Goal: Information Seeking & Learning: Compare options

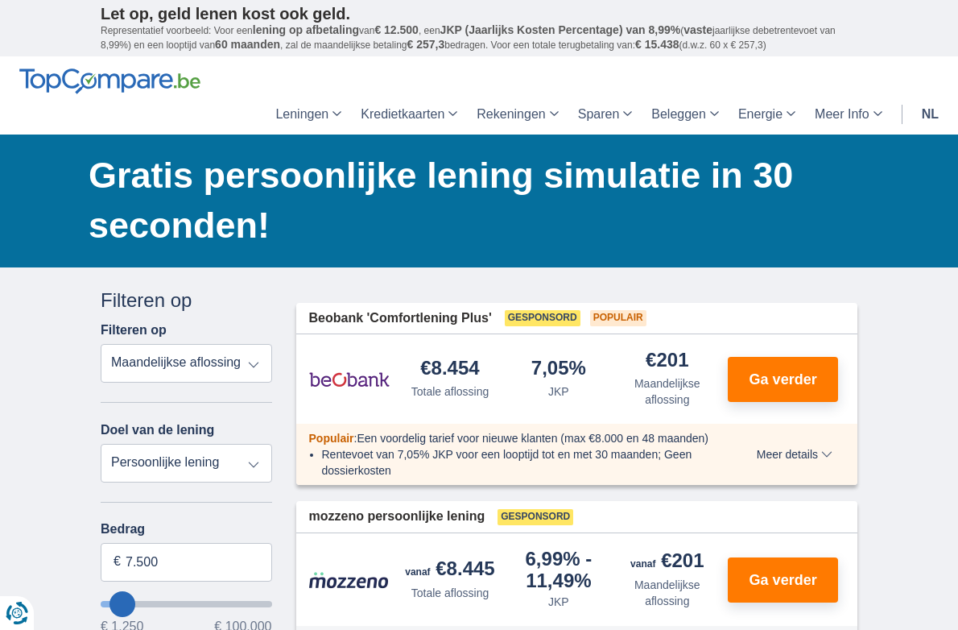
click at [101, 344] on select "Totale aflossing JKP Maandelijkse aflossing" at bounding box center [186, 363] width 171 height 39
click at [212, 344] on select "Totale aflossing JKP Maandelijkse aflossing" at bounding box center [186, 363] width 171 height 39
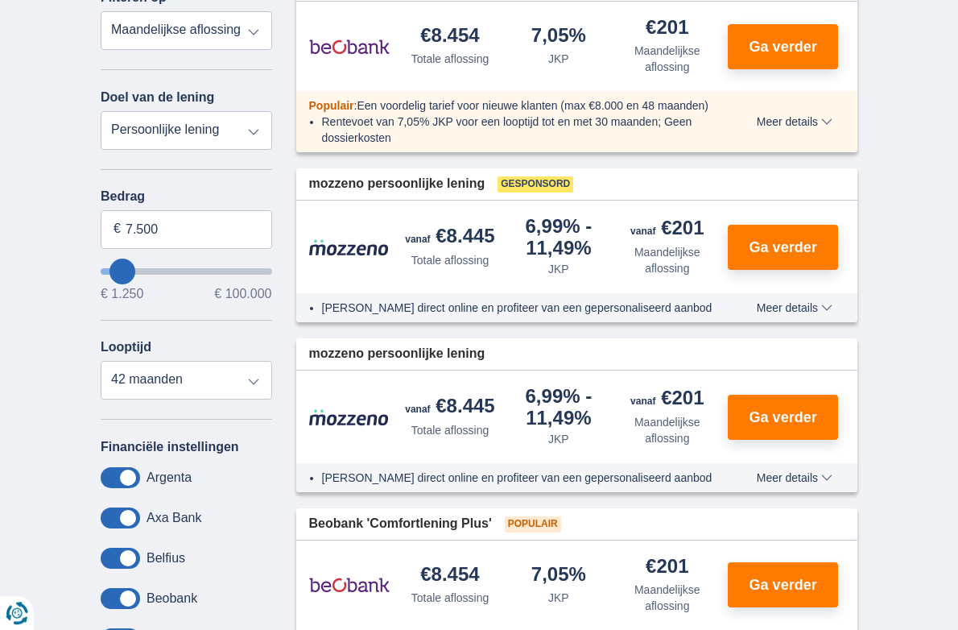
scroll to position [338, 0]
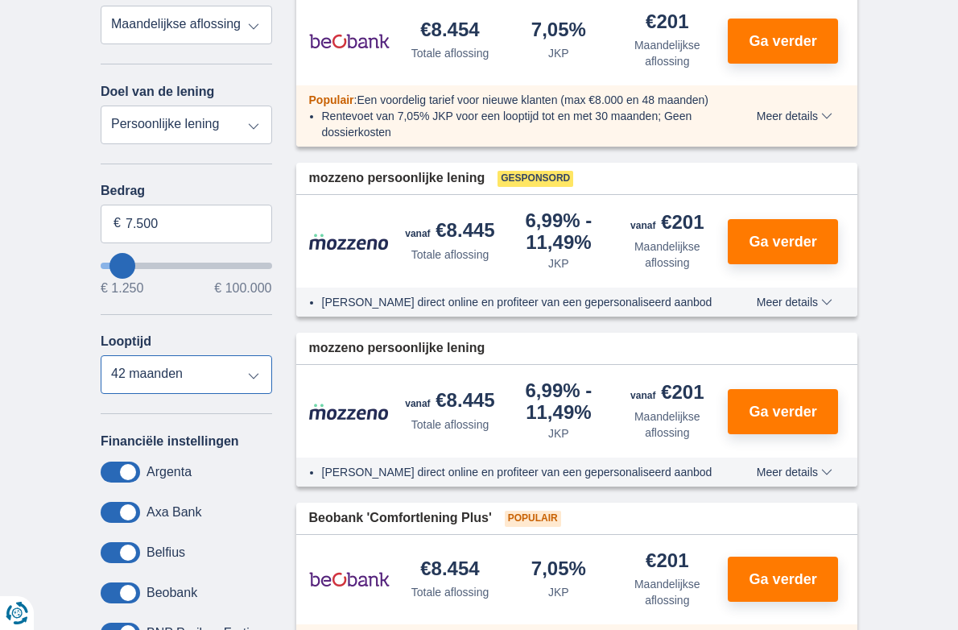
click at [101, 355] on select "12 maanden 18 maanden 24 maanden 30 maanden 36 maanden 42 maanden" at bounding box center [186, 374] width 171 height 39
select select "24"
click option "24 maanden" at bounding box center [0, 0] width 0 height 0
drag, startPoint x: 64, startPoint y: 170, endPoint x: 91, endPoint y: 184, distance: 30.6
click at [101, 205] on input "7.500" at bounding box center [186, 224] width 171 height 39
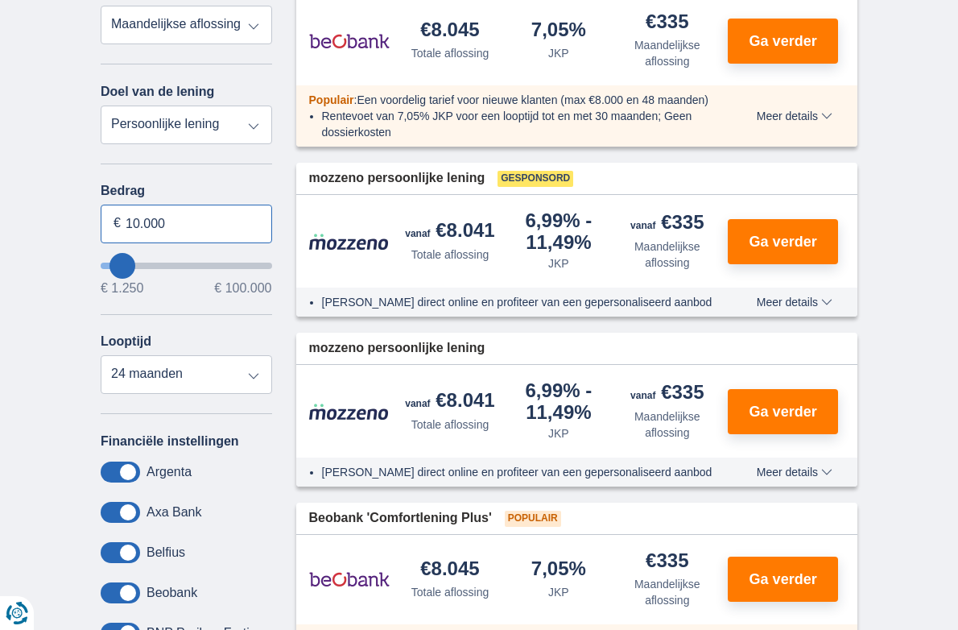
type input "10.000"
type input "10250"
select select "48"
click at [101, 355] on select "12 maanden 18 maanden 24 maanden 30 maanden 36 maanden 42 maanden 48 maanden" at bounding box center [186, 374] width 171 height 39
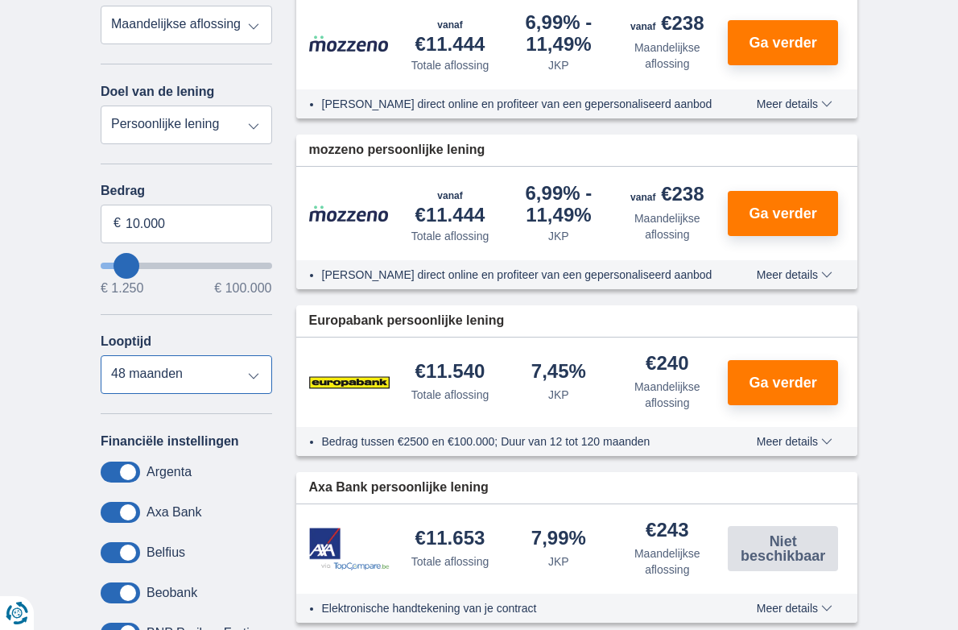
click option "24 maanden" at bounding box center [0, 0] width 0 height 0
click at [101, 355] on select "12 maanden 18 maanden 24 maanden 30 maanden 36 maanden 42 maanden 48 maanden" at bounding box center [186, 374] width 171 height 39
click option "24 maanden" at bounding box center [0, 0] width 0 height 0
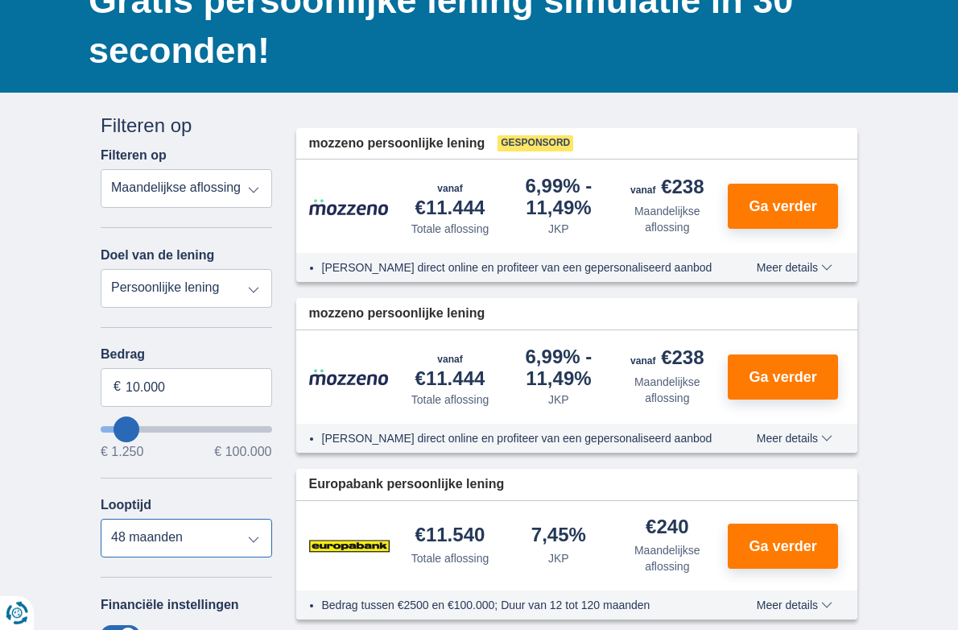
scroll to position [0, 0]
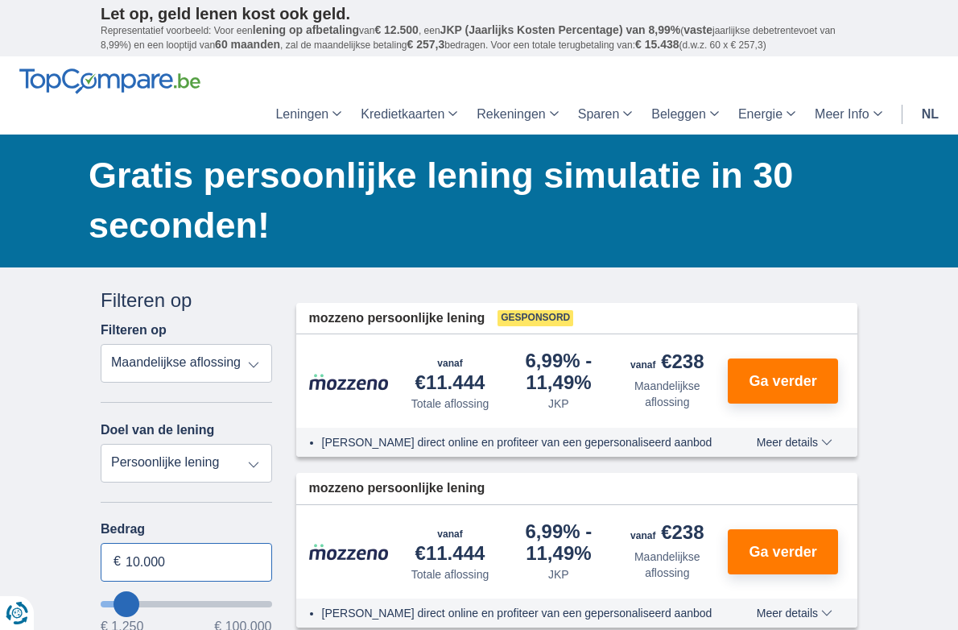
click at [118, 543] on input "10.000" at bounding box center [186, 562] width 171 height 39
type input "10250"
type input "11.250"
type input "11250"
type input "10.250"
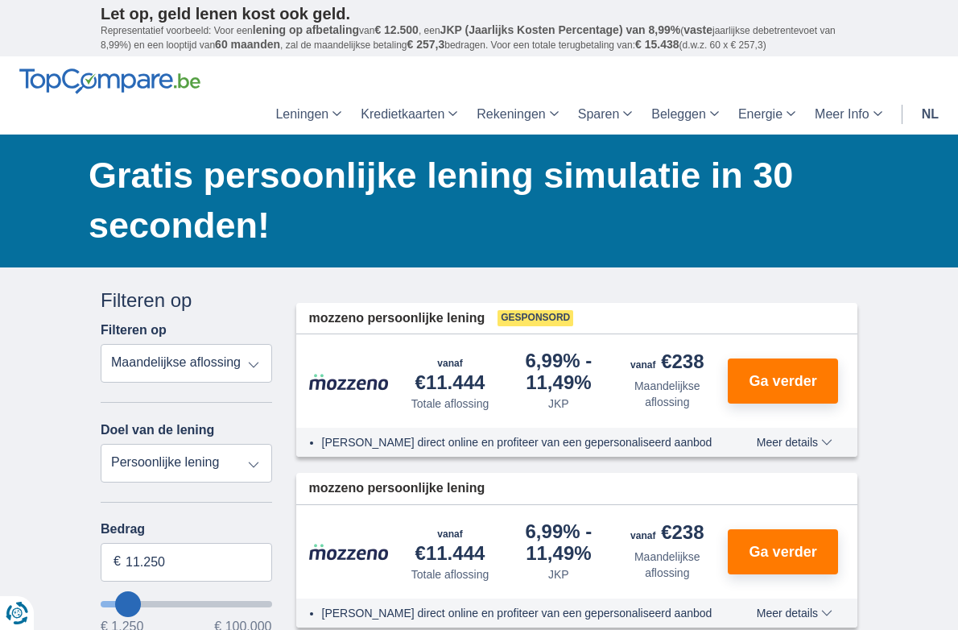
type input "10250"
select select "60"
type input "4.250"
type input "4250"
select select "36"
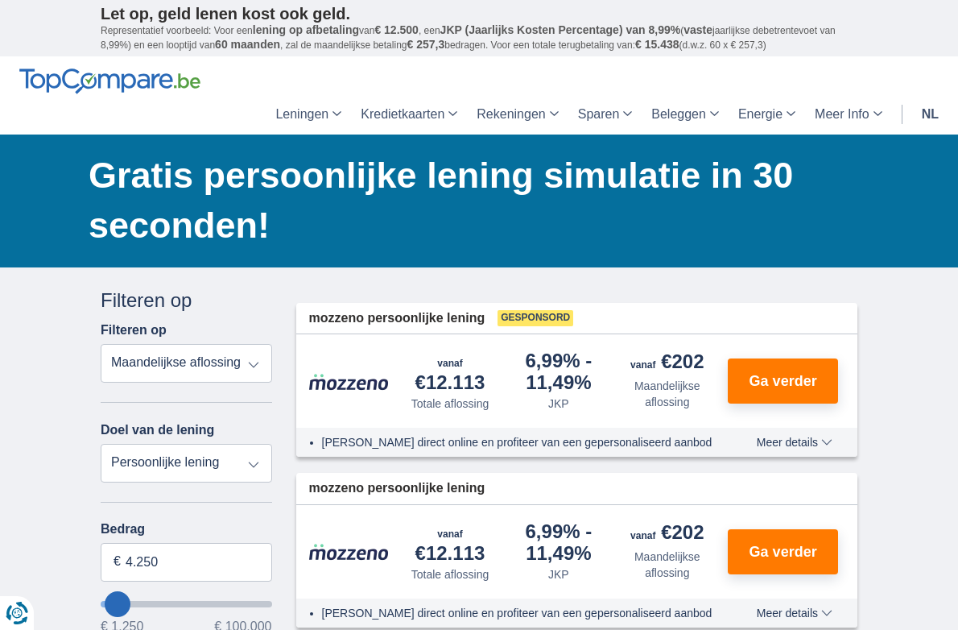
type input "4250"
click at [101, 601] on input "wantToBorrow" at bounding box center [186, 604] width 171 height 6
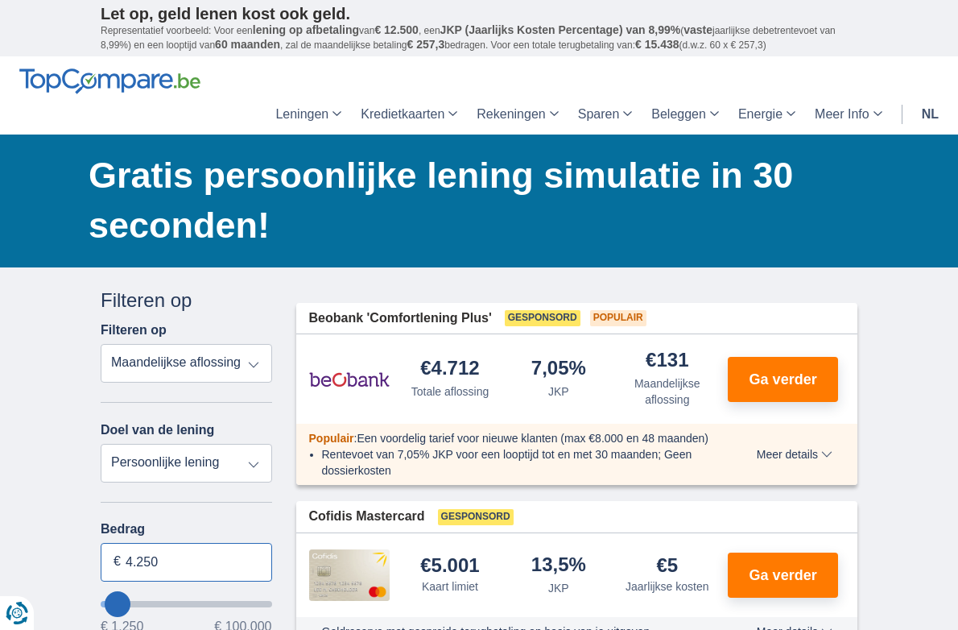
drag, startPoint x: 81, startPoint y: 510, endPoint x: 76, endPoint y: 498, distance: 13.0
click at [101, 543] on input "4.250" at bounding box center [186, 562] width 171 height 39
type input "4"
type input "10.000"
type input "10250"
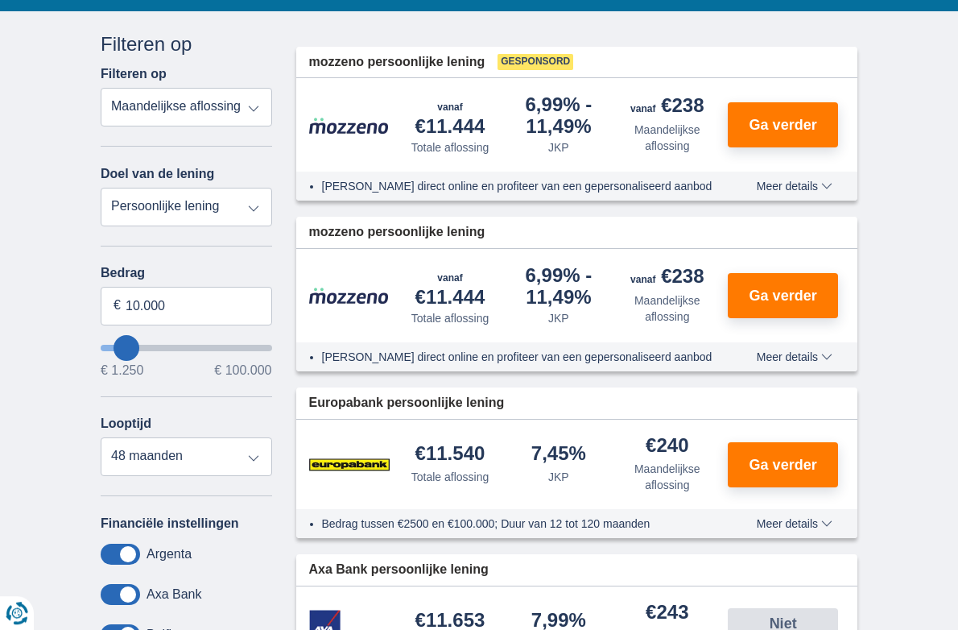
scroll to position [254, 0]
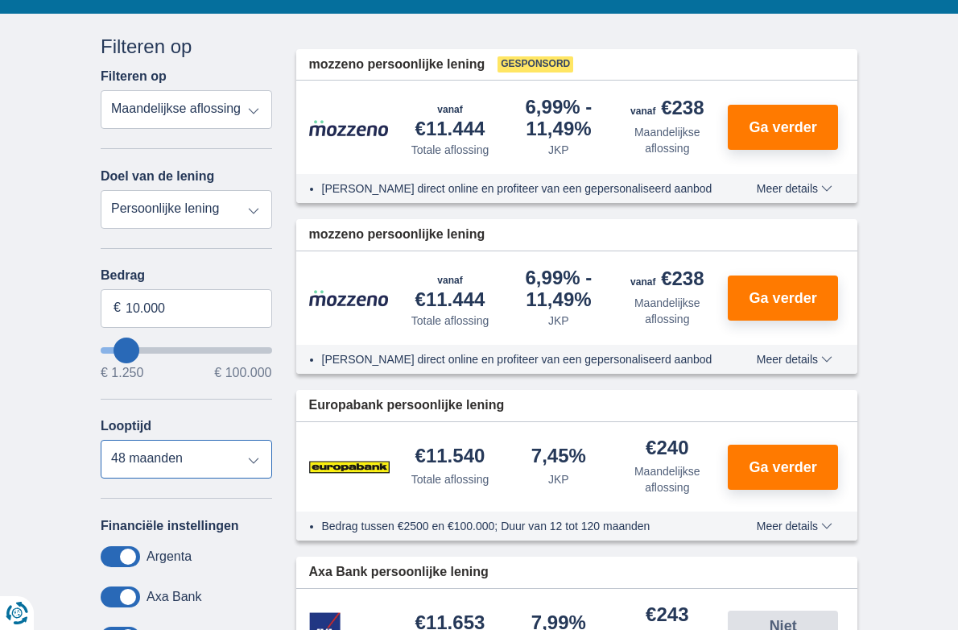
click at [101, 440] on select "12 maanden 18 maanden 24 maanden 30 maanden 36 maanden 42 maanden 48 maanden" at bounding box center [186, 459] width 171 height 39
select select "24"
click option "24 maanden" at bounding box center [0, 0] width 0 height 0
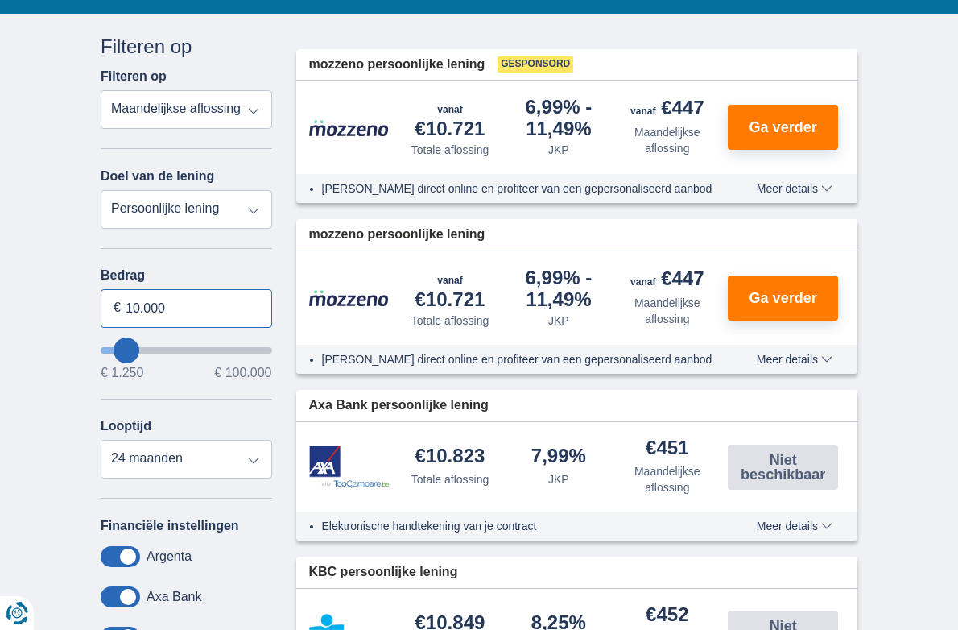
click at [101, 289] on input "10.000" at bounding box center [186, 308] width 171 height 39
type input "15.000"
type input "15250"
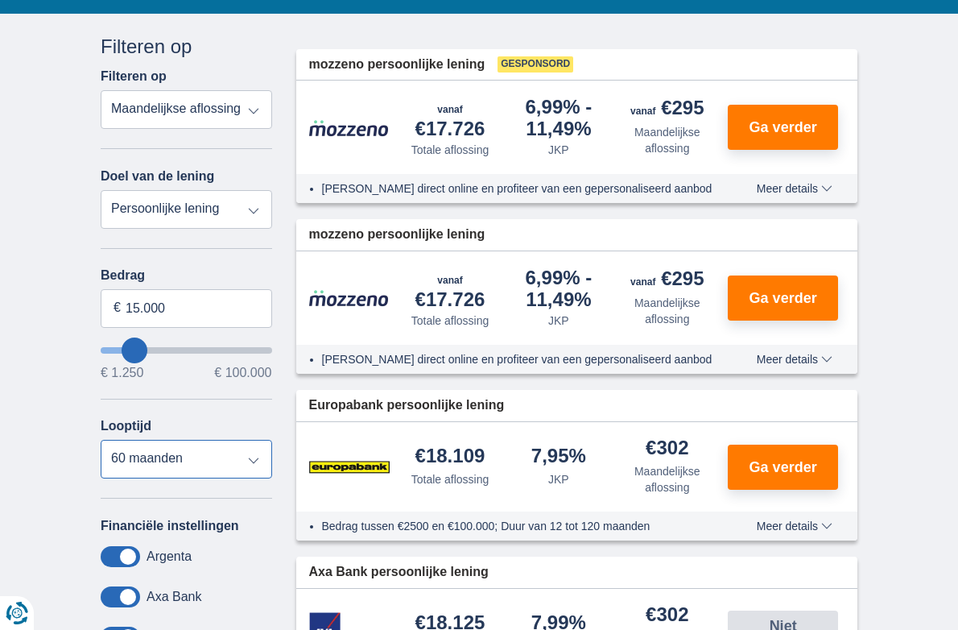
click at [101, 440] on select "12 maanden 18 maanden 24 maanden 30 maanden 36 maanden 42 maanden 48 maanden 60…" at bounding box center [186, 459] width 171 height 39
click option "24 maanden" at bounding box center [0, 0] width 0 height 0
click at [101, 440] on select "12 maanden 18 maanden 24 maanden 30 maanden 36 maanden 42 maanden 48 maanden 60…" at bounding box center [186, 459] width 171 height 39
click option "30 maanden" at bounding box center [0, 0] width 0 height 0
click at [101, 440] on select "12 maanden 18 maanden 24 maanden 30 maanden 36 maanden 42 maanden 48 maanden 60…" at bounding box center [186, 459] width 171 height 39
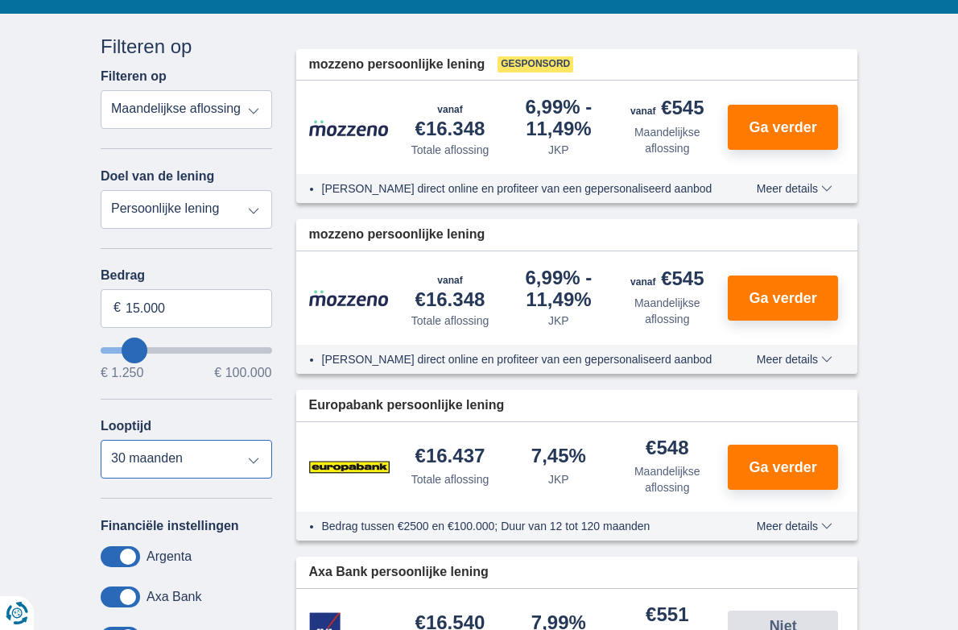
select select "36"
click option "36 maanden" at bounding box center [0, 0] width 0 height 0
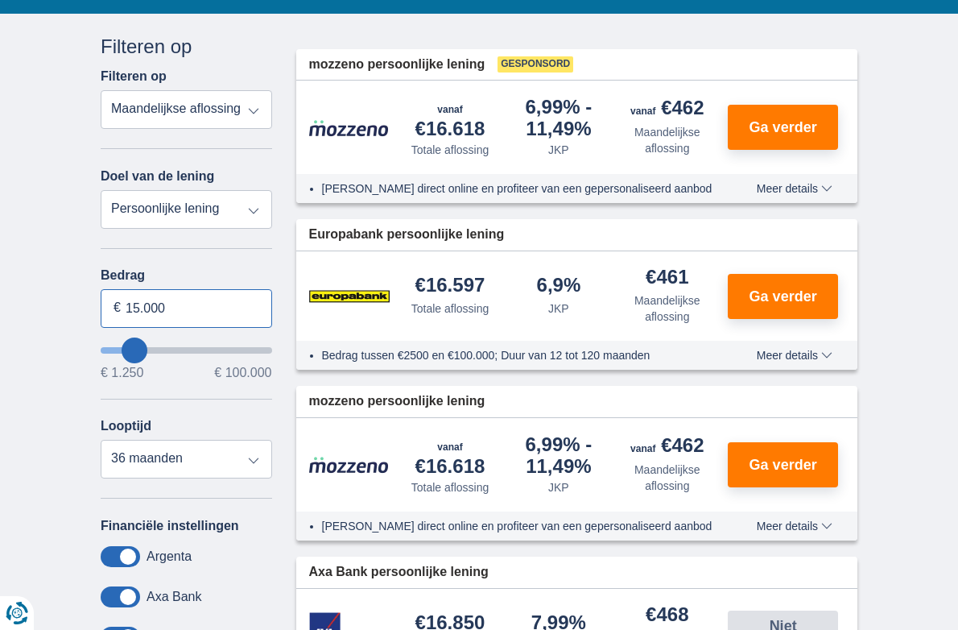
click at [101, 289] on input "15.000" at bounding box center [186, 308] width 171 height 39
type input "14.000"
type input "14250"
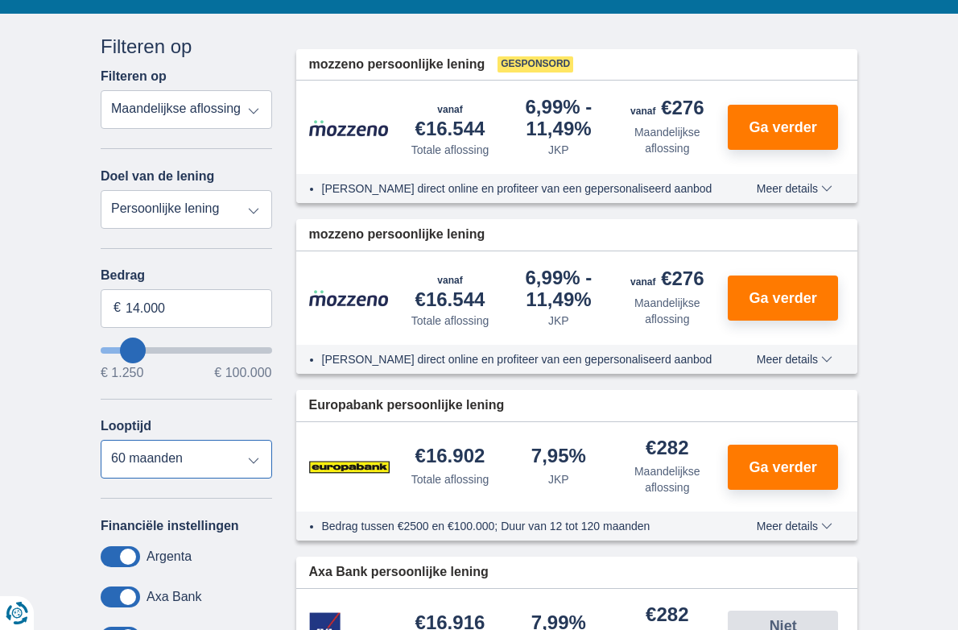
click at [101, 440] on select "12 maanden 18 maanden 24 maanden 30 maanden 36 maanden 42 maanden 48 maanden 60…" at bounding box center [186, 459] width 171 height 39
select select "24"
click option "24 maanden" at bounding box center [0, 0] width 0 height 0
click at [101, 440] on select "12 maanden 18 maanden 24 maanden 30 maanden 36 maanden 42 maanden 48 maanden 60…" at bounding box center [186, 459] width 171 height 39
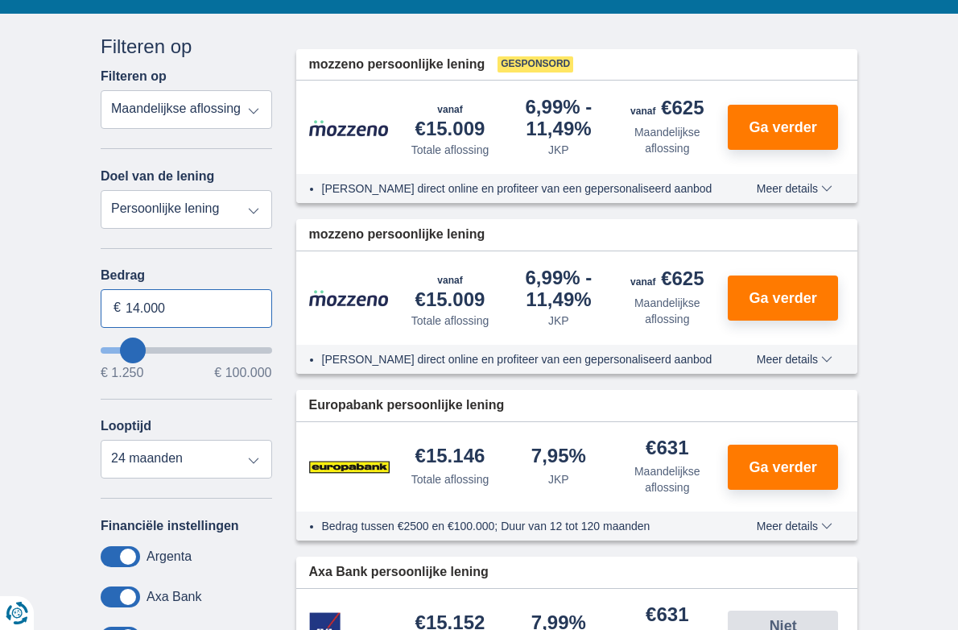
click at [101, 289] on input "14.000" at bounding box center [186, 308] width 171 height 39
type input "1"
type input "20.000"
type input "20250"
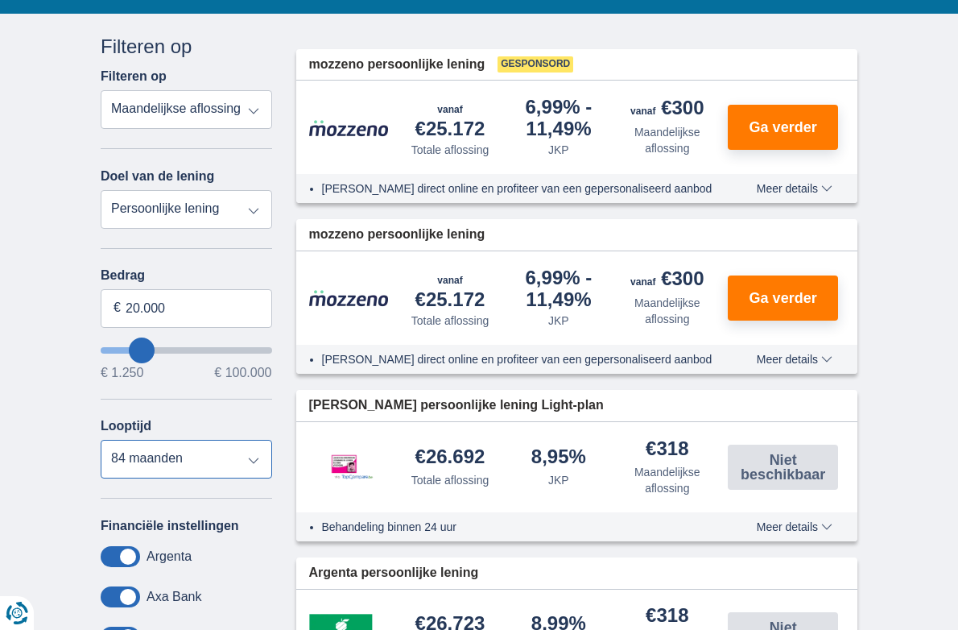
click at [101, 440] on select "12 maanden 18 maanden 24 maanden 30 maanden 36 maanden 42 maanden 48 maanden 60…" at bounding box center [186, 459] width 171 height 39
select select "36"
click option "36 maanden" at bounding box center [0, 0] width 0 height 0
